Goal: Information Seeking & Learning: Learn about a topic

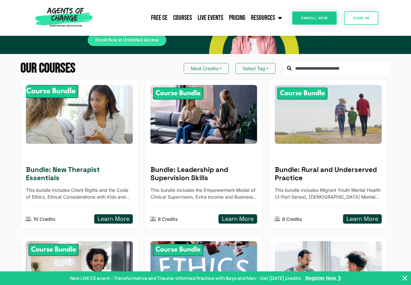
scroll to position [42, 0]
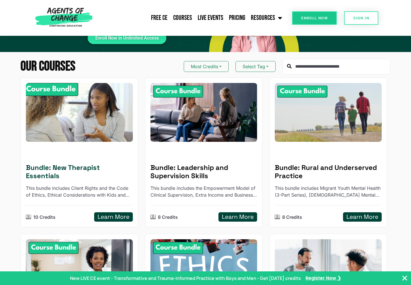
click at [84, 131] on img at bounding box center [79, 112] width 117 height 65
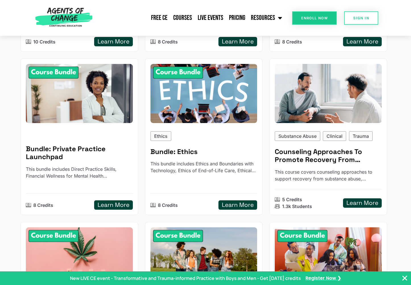
scroll to position [218, 0]
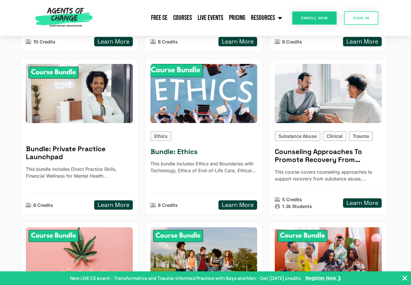
click at [227, 164] on p "This bundle includes Ethics and Boundaries with Technology, Ethics of End-of-Li…" at bounding box center [203, 167] width 107 height 14
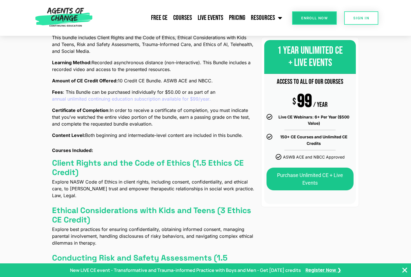
scroll to position [177, 0]
click at [207, 18] on link "Live Events" at bounding box center [210, 18] width 31 height 14
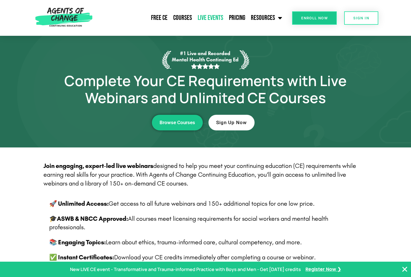
click at [213, 18] on link "Live Events" at bounding box center [210, 18] width 31 height 14
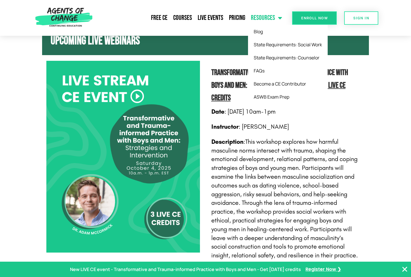
scroll to position [248, 0]
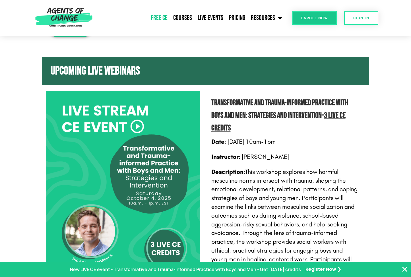
click at [162, 20] on link "Free CE" at bounding box center [159, 18] width 22 height 14
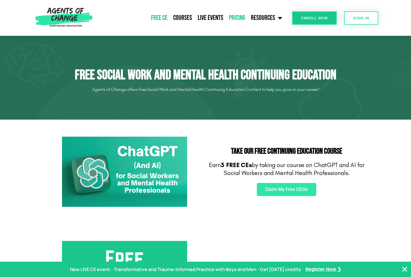
click at [242, 14] on link "Pricing" at bounding box center [237, 18] width 22 height 14
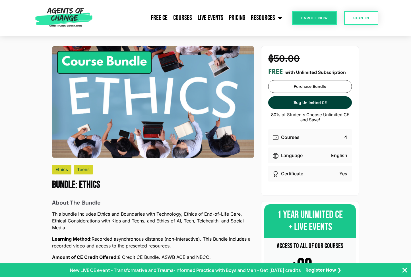
click at [58, 172] on div "Ethics" at bounding box center [61, 170] width 19 height 10
click at [84, 168] on div "Teens" at bounding box center [83, 170] width 19 height 10
